Goal: Transaction & Acquisition: Purchase product/service

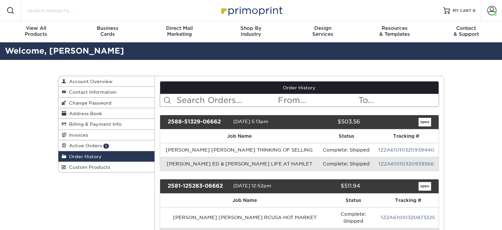
click at [61, 12] on input "Search Products" at bounding box center [59, 11] width 64 height 8
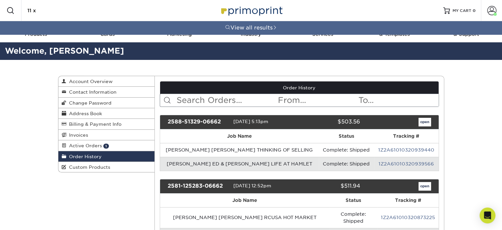
type input "11 x 6"
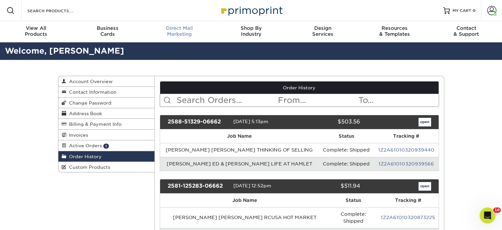
click at [184, 29] on span "Direct Mail" at bounding box center [180, 28] width 72 height 6
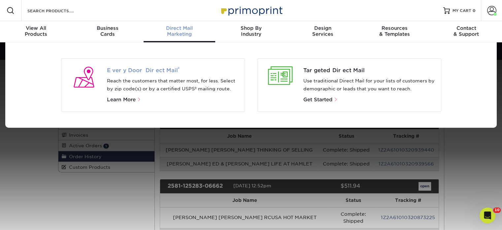
click at [134, 66] on span "Every Door Direct Mail ®" at bounding box center [173, 70] width 132 height 8
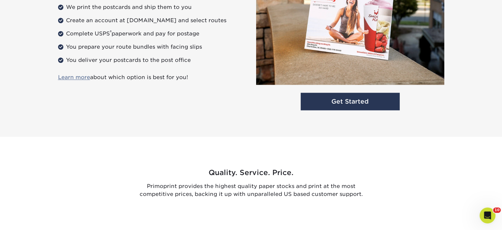
scroll to position [929, 0]
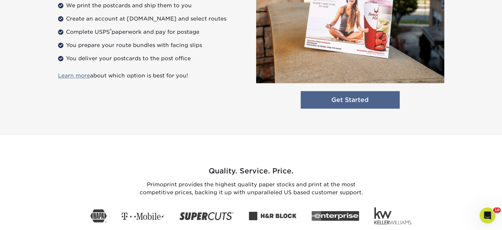
click at [344, 98] on link "Get Started" at bounding box center [350, 100] width 99 height 18
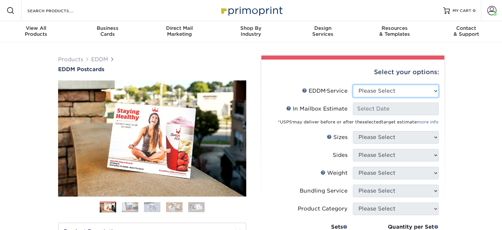
click at [409, 88] on select "Please Select Full Service Print Only" at bounding box center [396, 91] width 86 height 13
select select "print_only"
click at [353, 85] on select "Please Select Full Service Print Only" at bounding box center [396, 91] width 86 height 13
select select "-1"
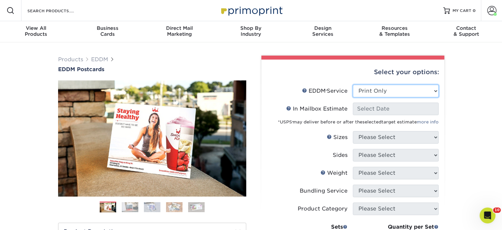
select select "-1"
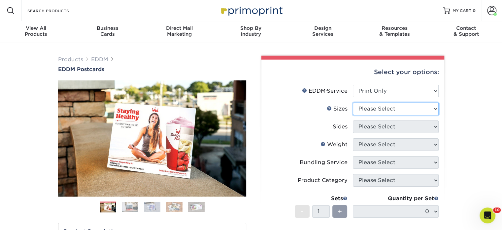
click at [378, 104] on select "Please Select 4.5" x 12" 6" x 12" 6.5" x 8" 6.5" x 9" 6.5" x 12" 7" x 8.5" 8" x…" at bounding box center [396, 108] width 86 height 13
click at [65, 10] on input "Search Products" at bounding box center [59, 11] width 64 height 8
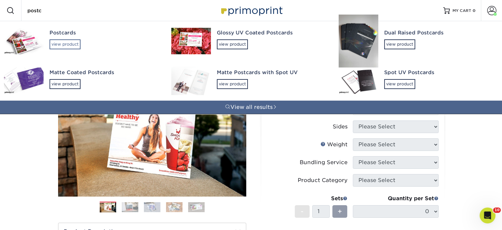
type input "postc"
click at [72, 39] on div "view product" at bounding box center [65, 44] width 31 height 10
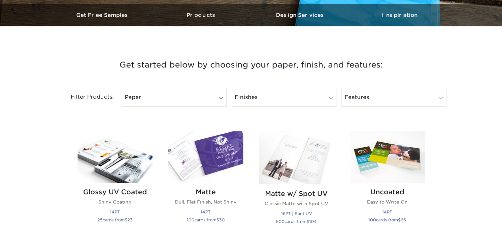
scroll to position [264, 0]
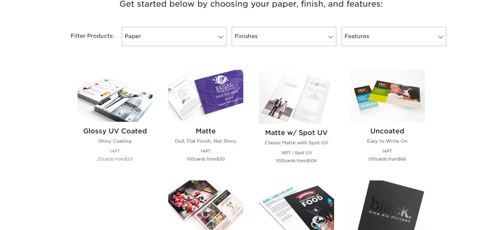
click at [118, 103] on img at bounding box center [115, 96] width 75 height 52
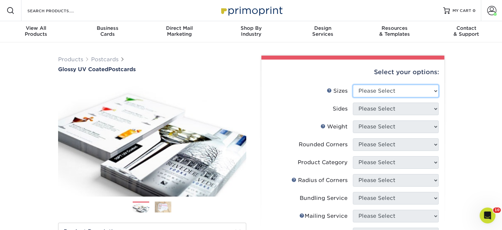
click at [373, 88] on select "Please Select 1.5" x 7" 2" x 4" 2" x 6" 2" x 7" 2" x 8" 2.12" x 5.5" 2.12" x 5.…" at bounding box center [396, 91] width 86 height 13
select select "6.00x11.00"
click at [353, 85] on select "Please Select 1.5" x 7" 2" x 4" 2" x 6" 2" x 7" 2" x 8" 2.12" x 5.5" 2.12" x 5.…" at bounding box center [396, 91] width 86 height 13
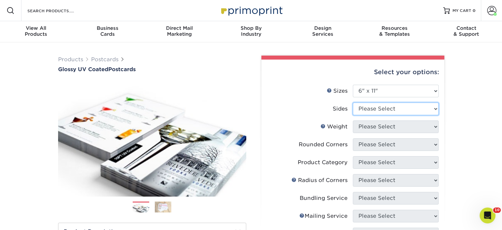
click at [386, 108] on select "Please Select Print Both Sides Print Front Only" at bounding box center [396, 108] width 86 height 13
select select "13abbda7-1d64-4f25-8bb2-c179b224825d"
click at [353, 102] on select "Please Select Print Both Sides Print Front Only" at bounding box center [396, 108] width 86 height 13
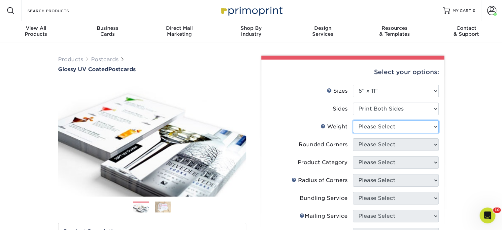
click at [385, 121] on select "Please Select 14PT 16PT 18PT C1S" at bounding box center [396, 126] width 86 height 13
select select "14PT"
click at [353, 120] on select "Please Select 14PT 16PT 18PT C1S" at bounding box center [396, 126] width 86 height 13
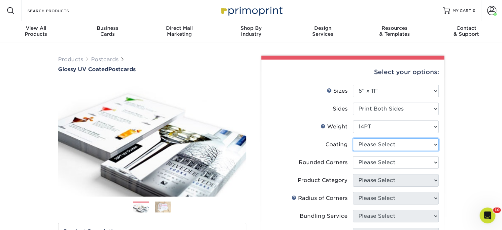
click at [376, 145] on select at bounding box center [396, 144] width 86 height 13
select select "ae367451-b2b8-45df-a344-0f05b6a12993"
click at [353, 138] on select at bounding box center [396, 144] width 86 height 13
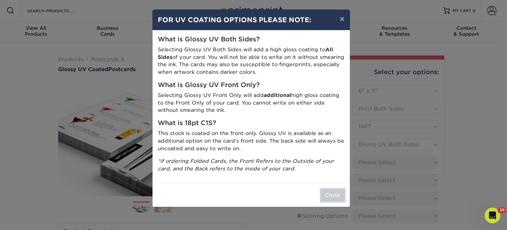
click at [343, 189] on button "Close" at bounding box center [333, 195] width 24 height 13
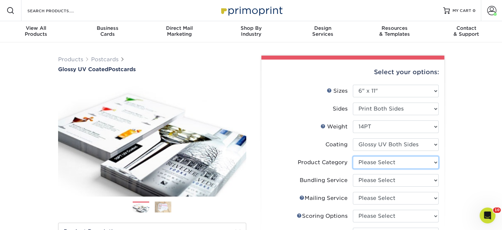
click at [381, 166] on select "Please Select Postcards" at bounding box center [396, 162] width 86 height 13
select select "9b7272e0-d6c8-4c3c-8e97-d3a1bcdab858"
click at [353, 156] on select "Please Select Postcards" at bounding box center [396, 162] width 86 height 13
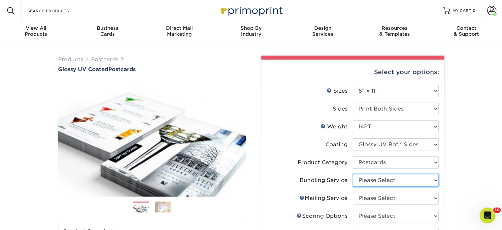
click at [371, 184] on select "Please Select No Bundling Services Yes, Bundles of 50 (+2 Days) Yes, Bundles of…" at bounding box center [396, 180] width 86 height 13
select select "58689abb-25c0-461c-a4c3-a80b627d6649"
click at [353, 174] on select "Please Select No Bundling Services Yes, Bundles of 50 (+2 Days) Yes, Bundles of…" at bounding box center [396, 180] width 86 height 13
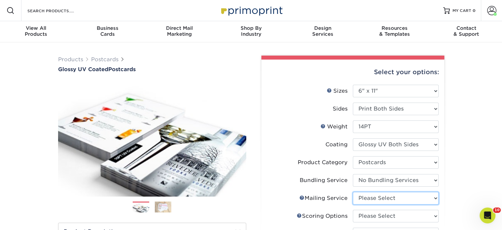
click at [371, 199] on select "Please Select No Direct Mailing Service No, I will mail/stamp/imprint Direct Ma…" at bounding box center [396, 198] width 86 height 13
select select "3e5e9bdd-d78a-4c28-a41d-fe1407925ca6"
click at [353, 192] on select "Please Select No Direct Mailing Service No, I will mail/stamp/imprint Direct Ma…" at bounding box center [396, 198] width 86 height 13
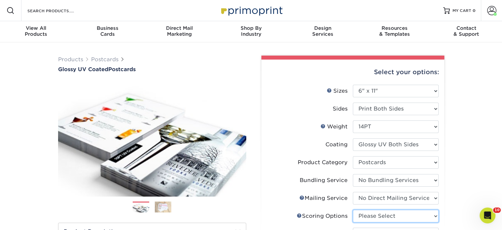
click at [376, 219] on select "Please Select No Scoring One Score Two Scores" at bounding box center [396, 215] width 86 height 13
select select "16ebe401-5398-422d-8cb0-f3adbb82deb5"
click at [353, 209] on select "Please Select No Scoring One Score Two Scores" at bounding box center [396, 215] width 86 height 13
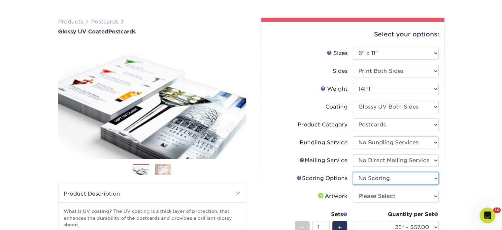
scroll to position [99, 0]
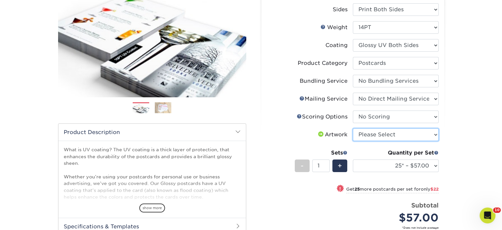
drag, startPoint x: 377, startPoint y: 133, endPoint x: 374, endPoint y: 138, distance: 6.4
click at [377, 133] on select "Please Select I will upload files I need a design - $150" at bounding box center [396, 134] width 86 height 13
select select "upload"
click at [353, 128] on select "Please Select I will upload files I need a design - $150" at bounding box center [396, 134] width 86 height 13
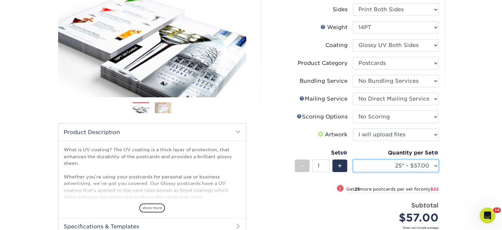
click at [371, 167] on select "25* – $57.00 50* – $79.00 75* – $92.00 100* – $130.00 250* – $219.00 500 – $283…" at bounding box center [396, 165] width 86 height 13
select select "1000 – $336.00"
click at [353, 159] on select "25* – $57.00 50* – $79.00 75* – $92.00 100* – $130.00 250* – $219.00 500 – $283…" at bounding box center [396, 165] width 86 height 13
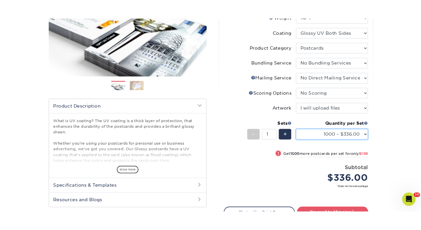
scroll to position [165, 0]
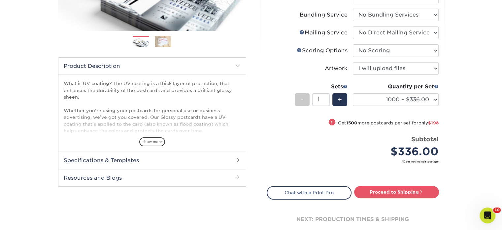
click at [383, 197] on div "Proceed to Shipping" at bounding box center [398, 192] width 91 height 13
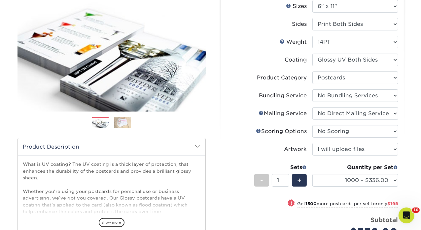
scroll to position [0, 0]
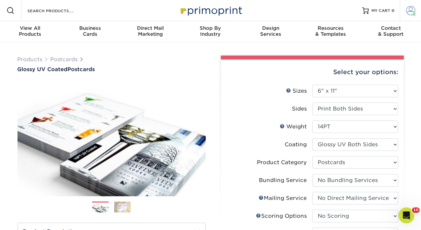
click at [411, 7] on span at bounding box center [410, 10] width 9 height 9
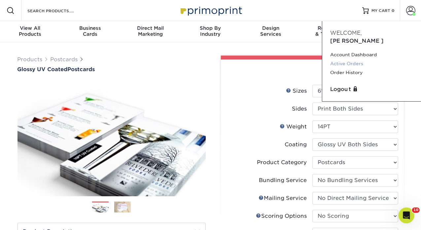
click at [354, 59] on link "Active Orders" at bounding box center [371, 63] width 83 height 9
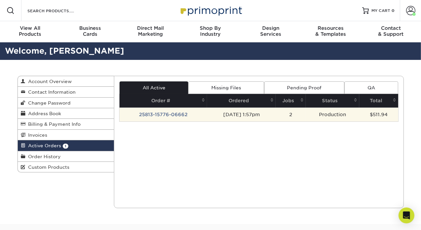
click at [164, 116] on td "25813-15776-06662" at bounding box center [164, 114] width 88 height 14
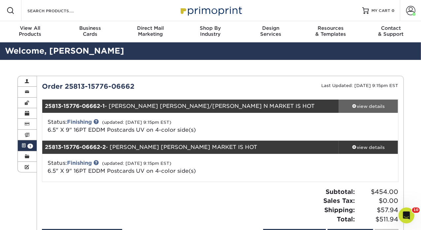
click at [373, 107] on div "view details" at bounding box center [368, 106] width 59 height 7
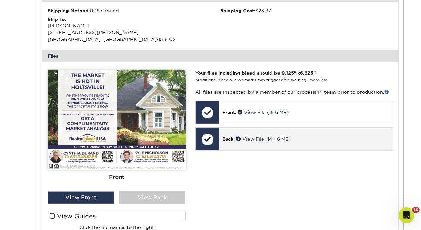
scroll to position [231, 0]
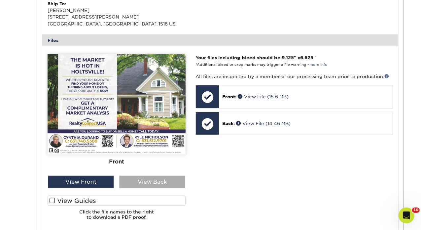
click at [132, 182] on div "View Back" at bounding box center [152, 181] width 66 height 13
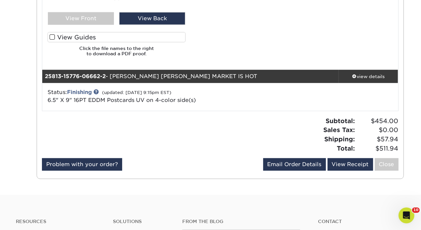
scroll to position [396, 0]
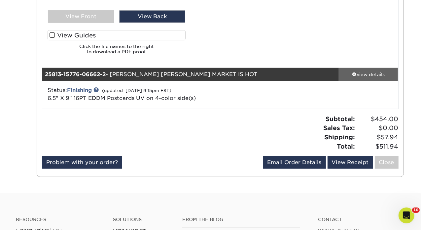
click at [359, 74] on div "view details" at bounding box center [368, 74] width 59 height 7
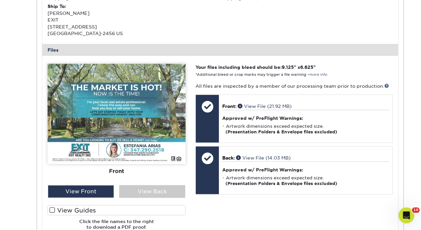
scroll to position [628, 0]
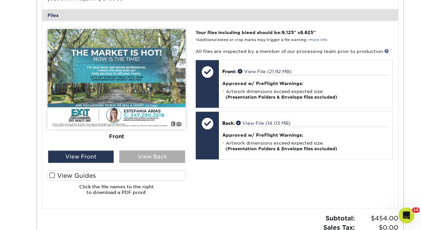
click at [165, 156] on div "View Back" at bounding box center [152, 156] width 66 height 13
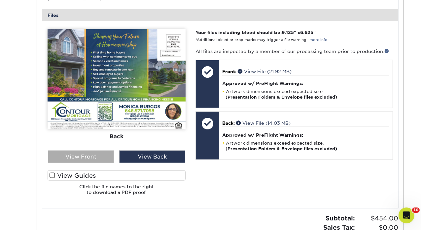
click at [101, 160] on div "View Front" at bounding box center [81, 156] width 66 height 13
